Goal: Task Accomplishment & Management: Manage account settings

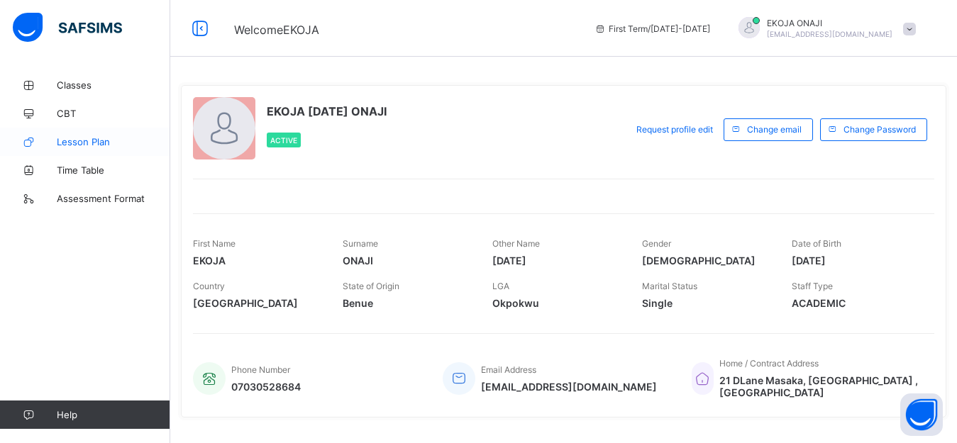
click at [96, 135] on link "Lesson Plan" at bounding box center [85, 142] width 170 height 28
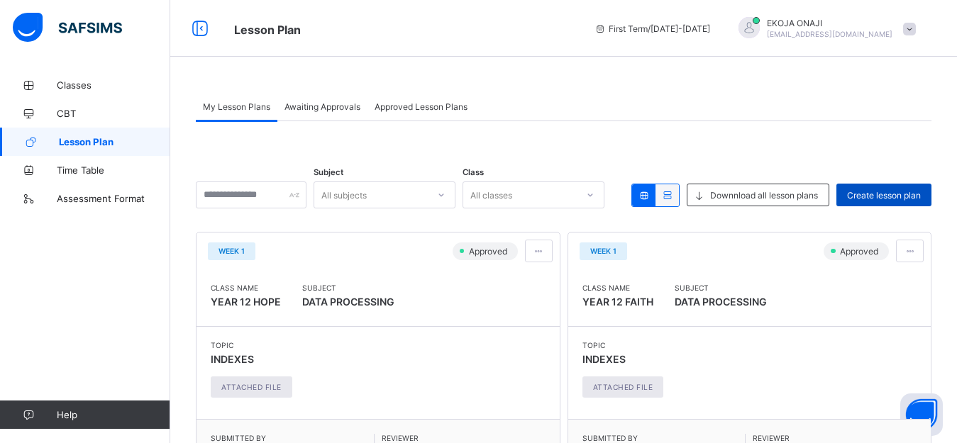
click at [896, 194] on span "Create lesson plan" at bounding box center [884, 195] width 74 height 11
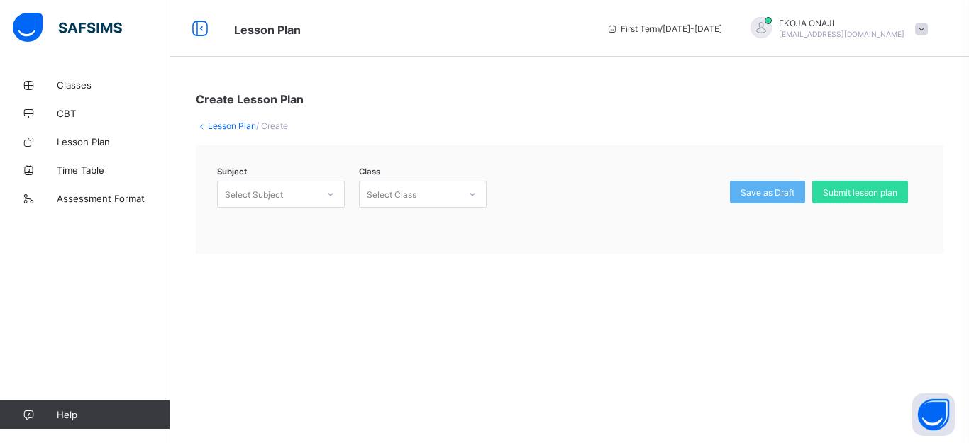
click at [320, 196] on div at bounding box center [330, 194] width 24 height 23
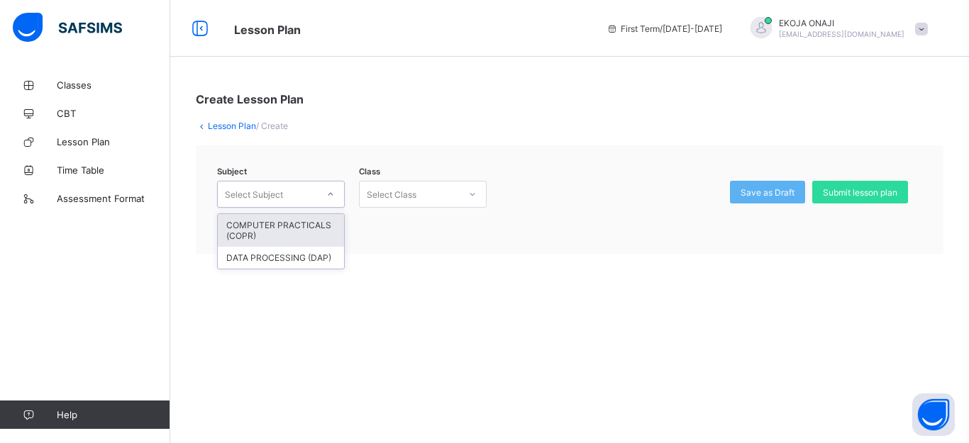
click at [287, 228] on div "COMPUTER PRACTICALS (COPR)" at bounding box center [281, 230] width 126 height 33
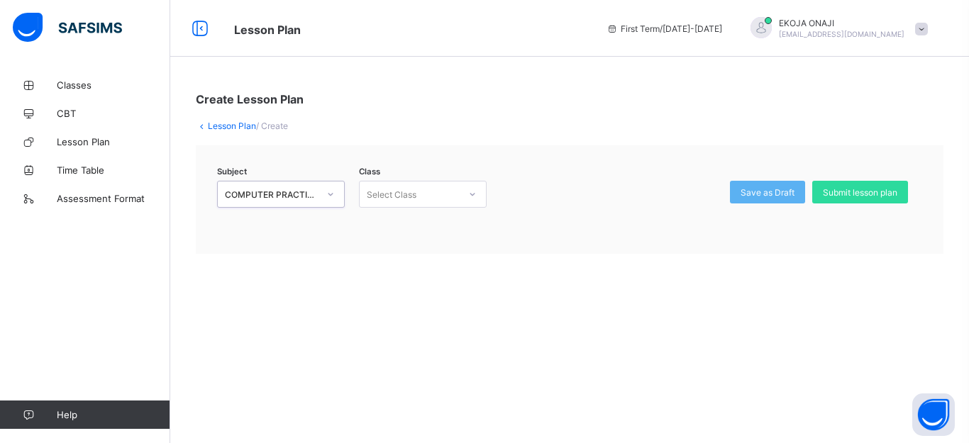
click at [470, 197] on icon at bounding box center [472, 194] width 9 height 14
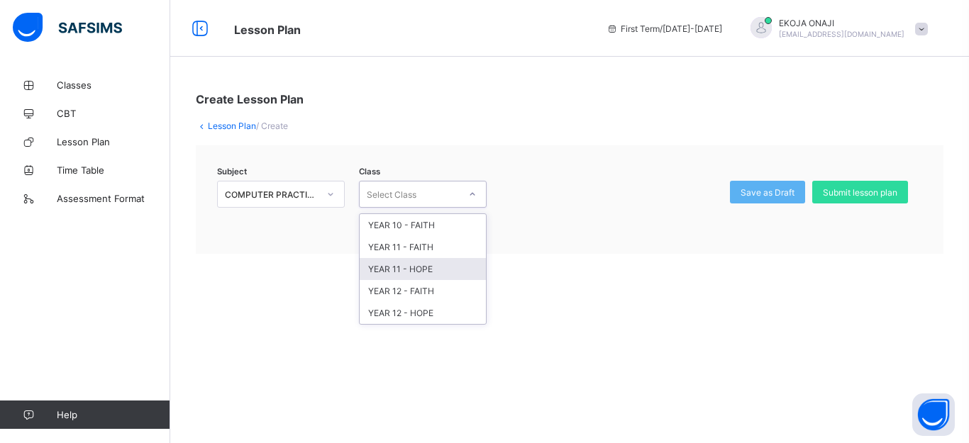
click at [265, 270] on div "Create Lesson Plan Lesson Plan / Create Subject COMPUTER PRACTICALS (COPR) Clas…" at bounding box center [569, 173] width 799 height 204
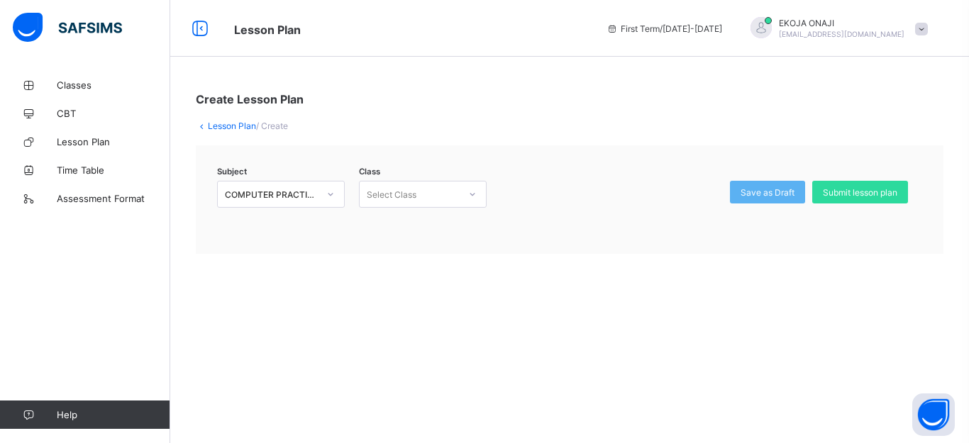
click at [228, 126] on link "Lesson Plan" at bounding box center [232, 126] width 48 height 11
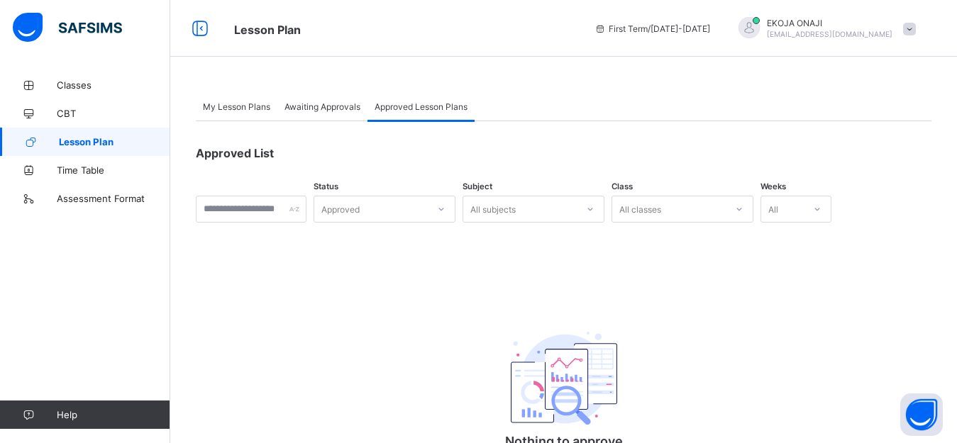
click at [317, 109] on span "Awaiting Approvals" at bounding box center [322, 106] width 76 height 11
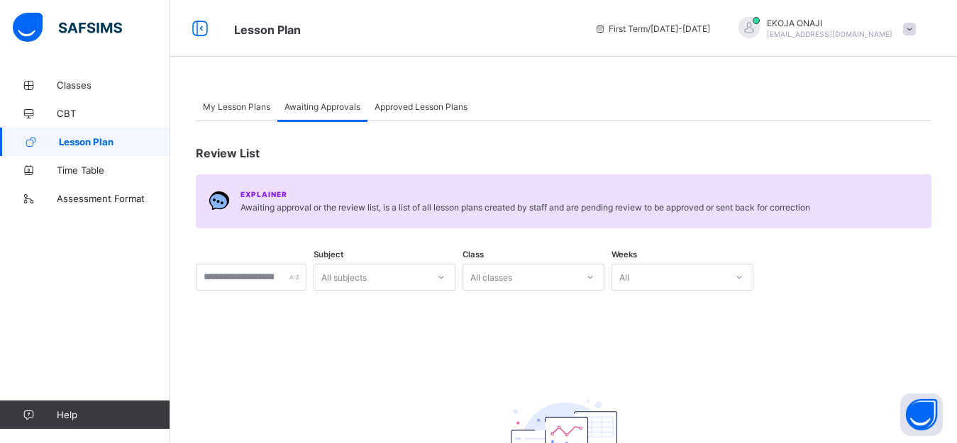
click at [245, 106] on span "My Lesson Plans" at bounding box center [236, 106] width 67 height 11
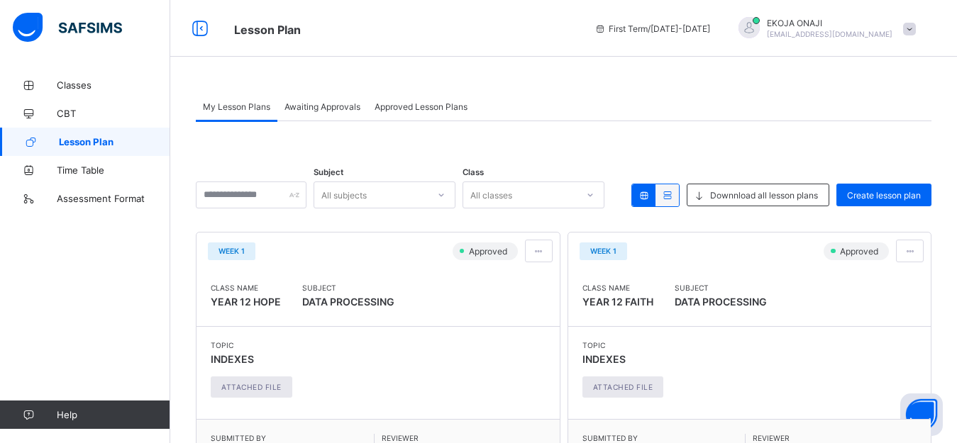
click at [330, 110] on span "Awaiting Approvals" at bounding box center [322, 106] width 76 height 11
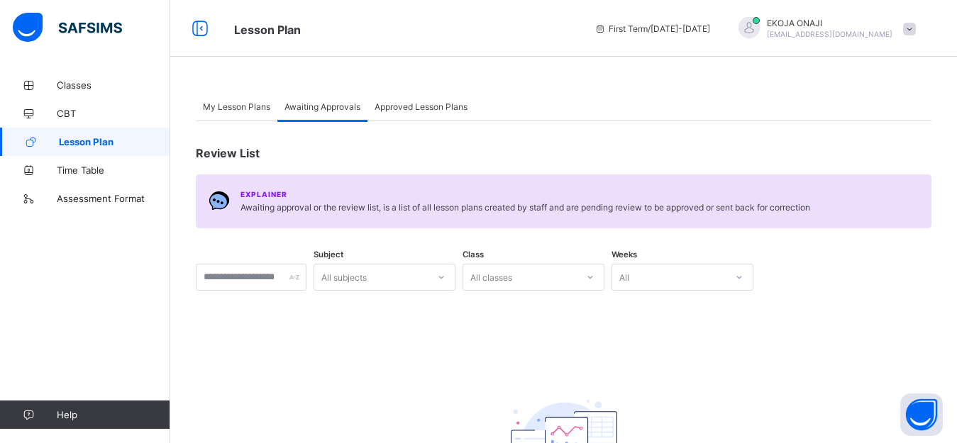
click at [434, 108] on span "Approved Lesson Plans" at bounding box center [420, 106] width 93 height 11
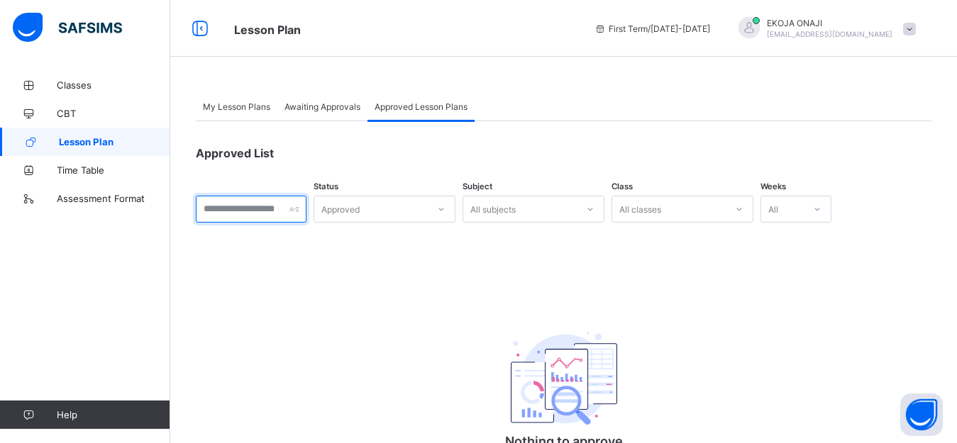
click at [295, 209] on input "text" at bounding box center [251, 209] width 111 height 27
click at [391, 213] on div "Approved" at bounding box center [370, 209] width 113 height 20
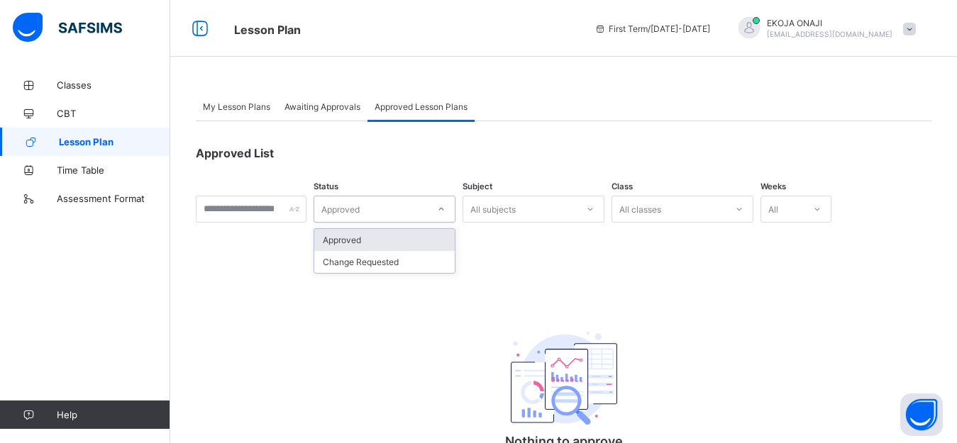
click at [521, 255] on div "Approved List Status option Approved focused, 1 of 2. 2 results available. Use …" at bounding box center [563, 315] width 735 height 388
click at [577, 213] on div "All subjects" at bounding box center [519, 209] width 113 height 20
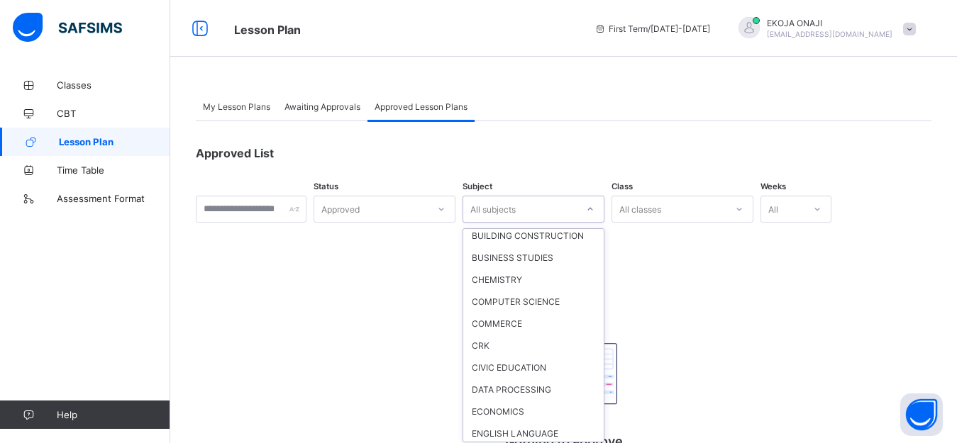
scroll to position [205, 0]
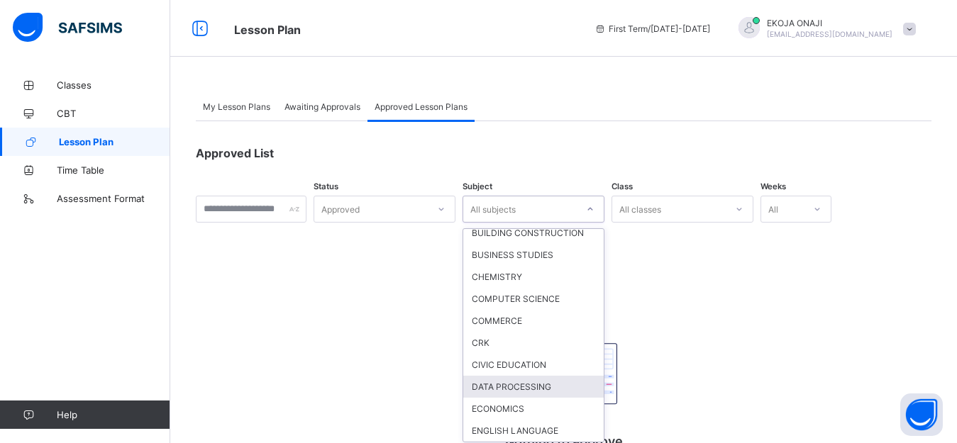
click at [524, 398] on div "DATA PROCESSING" at bounding box center [533, 387] width 140 height 22
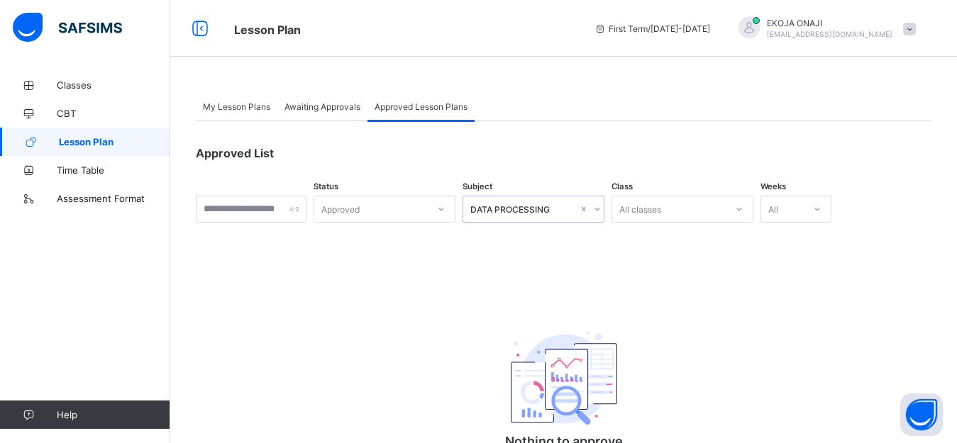
click at [743, 210] on icon at bounding box center [739, 209] width 9 height 14
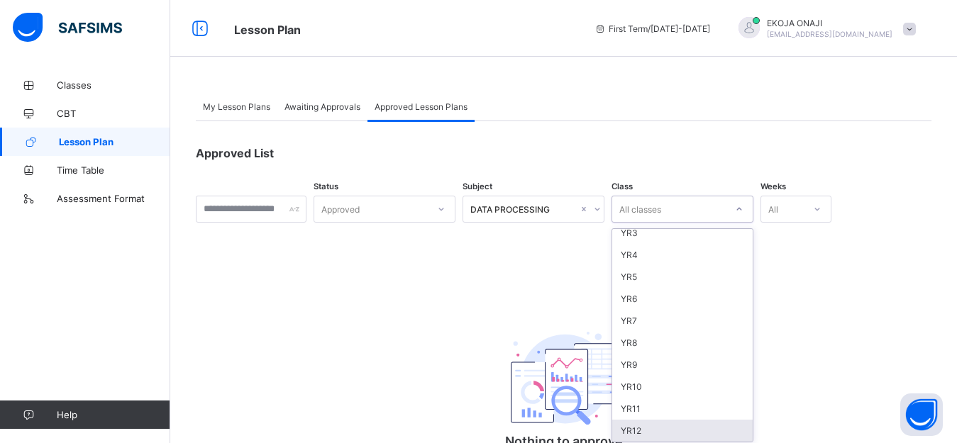
click at [660, 427] on div "YR12" at bounding box center [682, 431] width 140 height 22
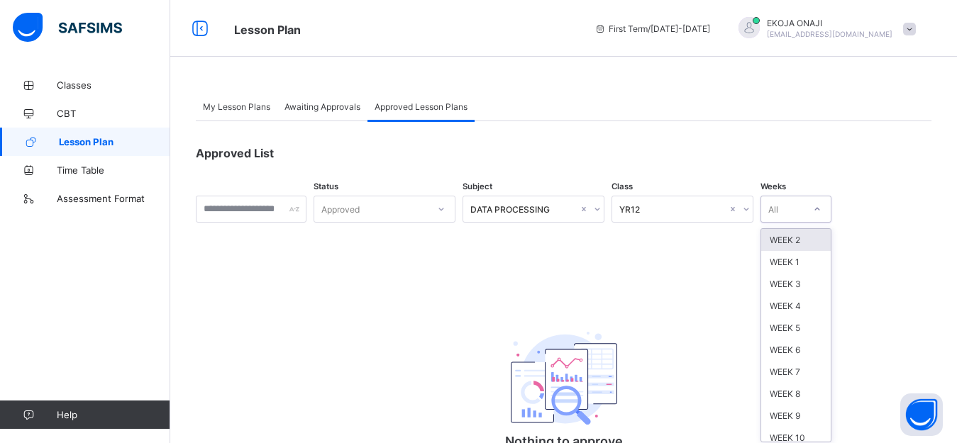
click at [804, 209] on div "All" at bounding box center [782, 209] width 43 height 20
click at [817, 265] on div "WEEK 1" at bounding box center [796, 262] width 70 height 22
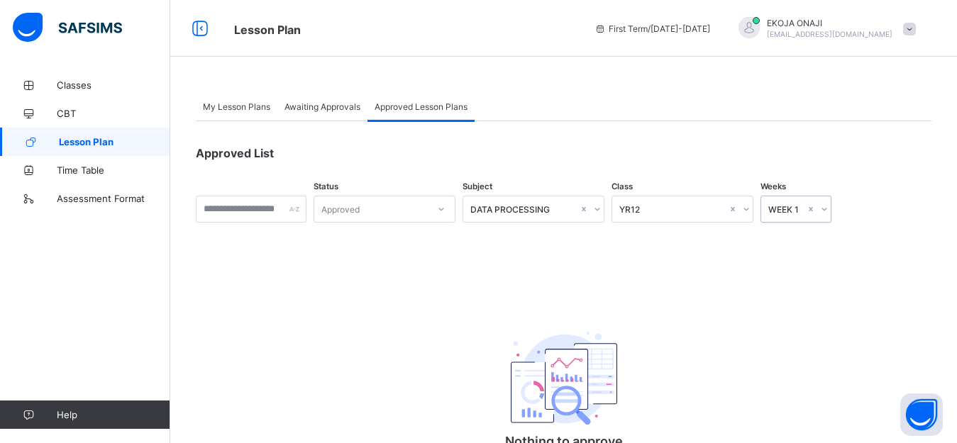
click at [444, 210] on icon at bounding box center [441, 209] width 5 height 3
click at [393, 260] on div "Change Requested" at bounding box center [384, 262] width 140 height 22
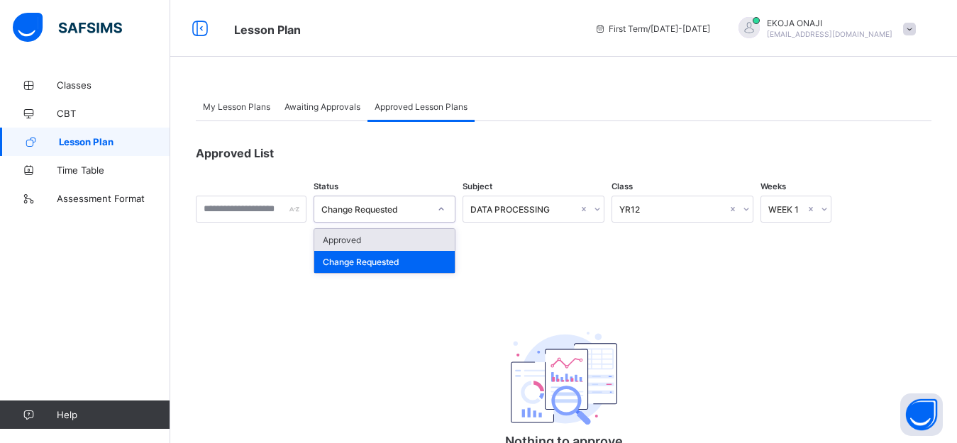
click at [445, 209] on icon at bounding box center [441, 209] width 9 height 14
click at [365, 248] on div "Approved" at bounding box center [384, 240] width 140 height 22
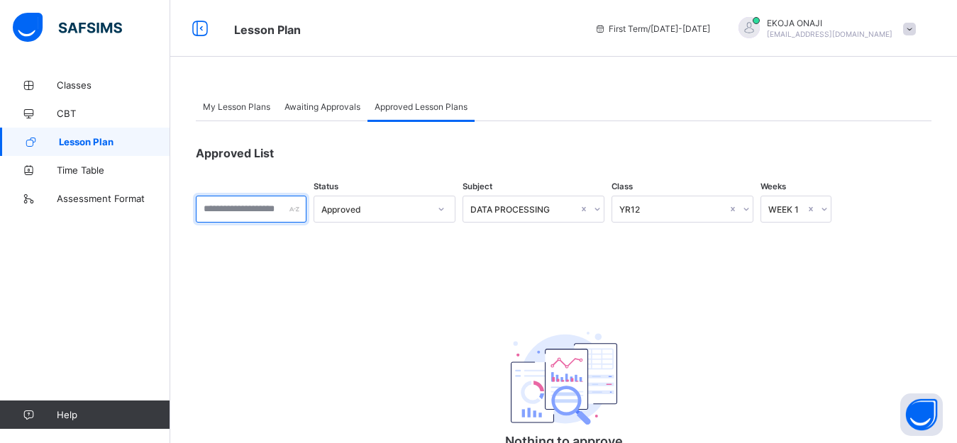
click at [306, 211] on div at bounding box center [251, 209] width 111 height 27
click at [337, 109] on span "Awaiting Approvals" at bounding box center [322, 106] width 76 height 11
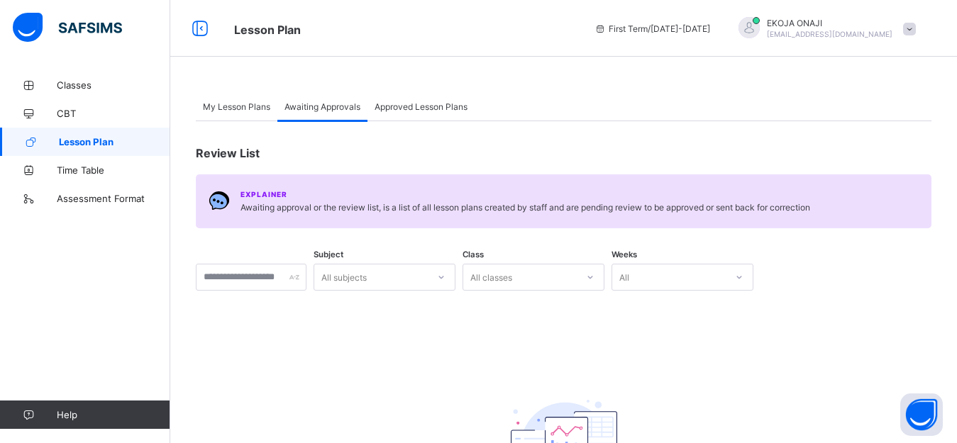
click at [252, 106] on span "My Lesson Plans" at bounding box center [236, 106] width 67 height 11
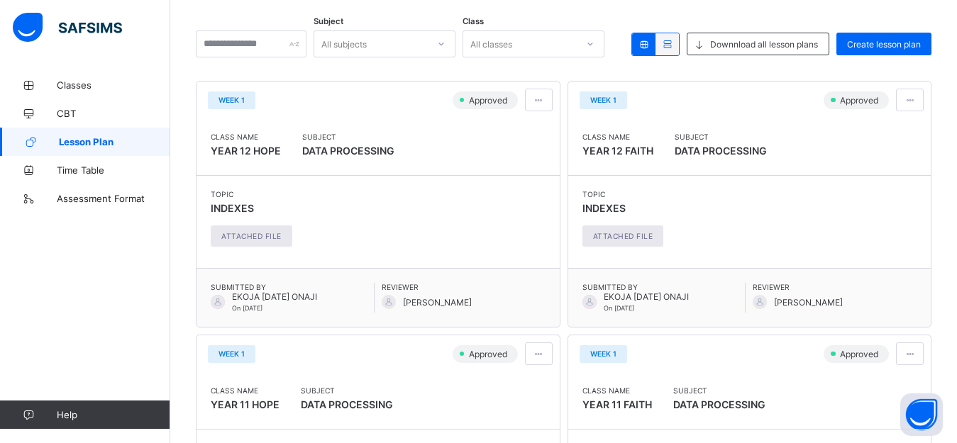
scroll to position [23, 0]
